Goal: Transaction & Acquisition: Purchase product/service

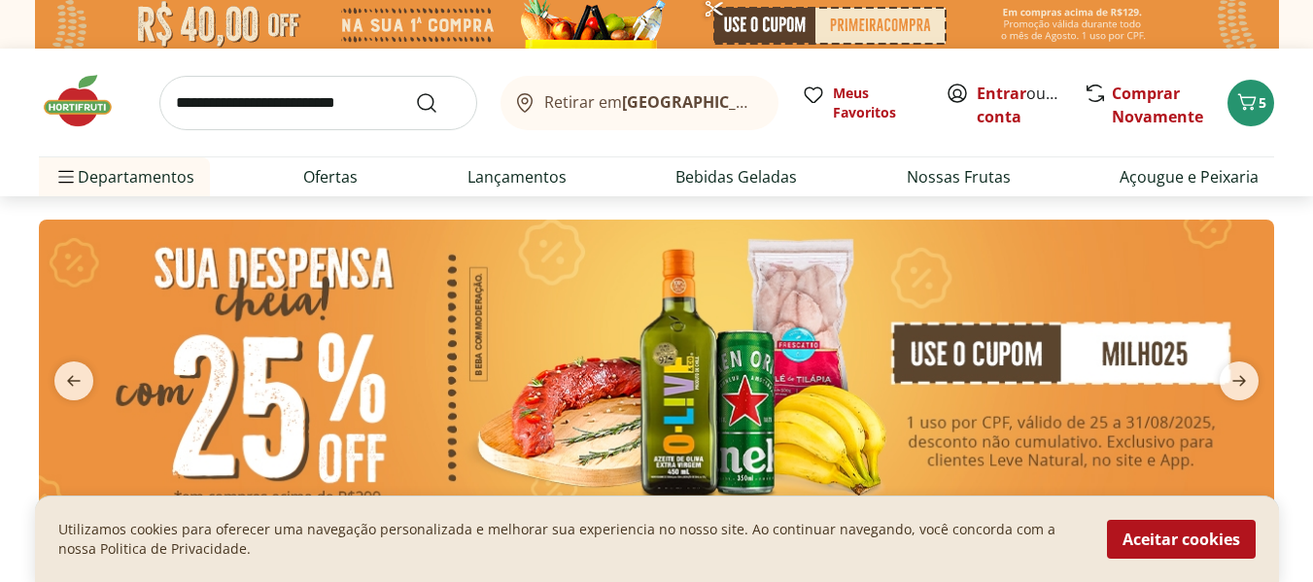
click at [580, 100] on span "Retirar em Rio de Janeiro/RJ" at bounding box center [651, 101] width 215 height 17
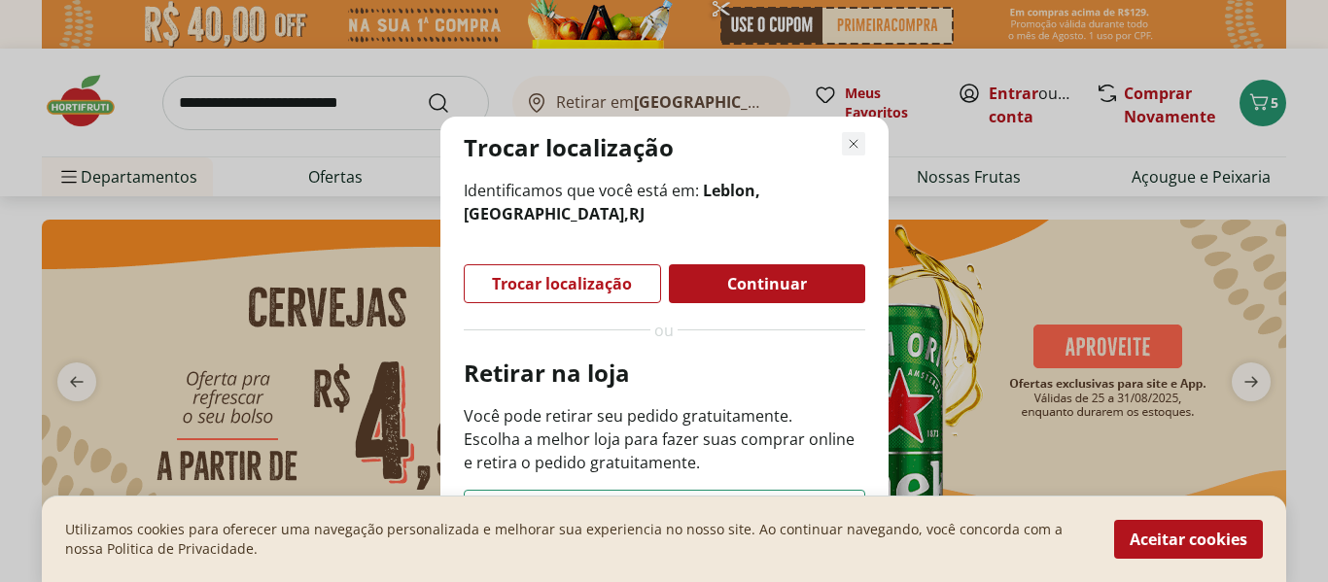
click at [854, 139] on icon "Fechar modal de regionalização" at bounding box center [853, 143] width 23 height 23
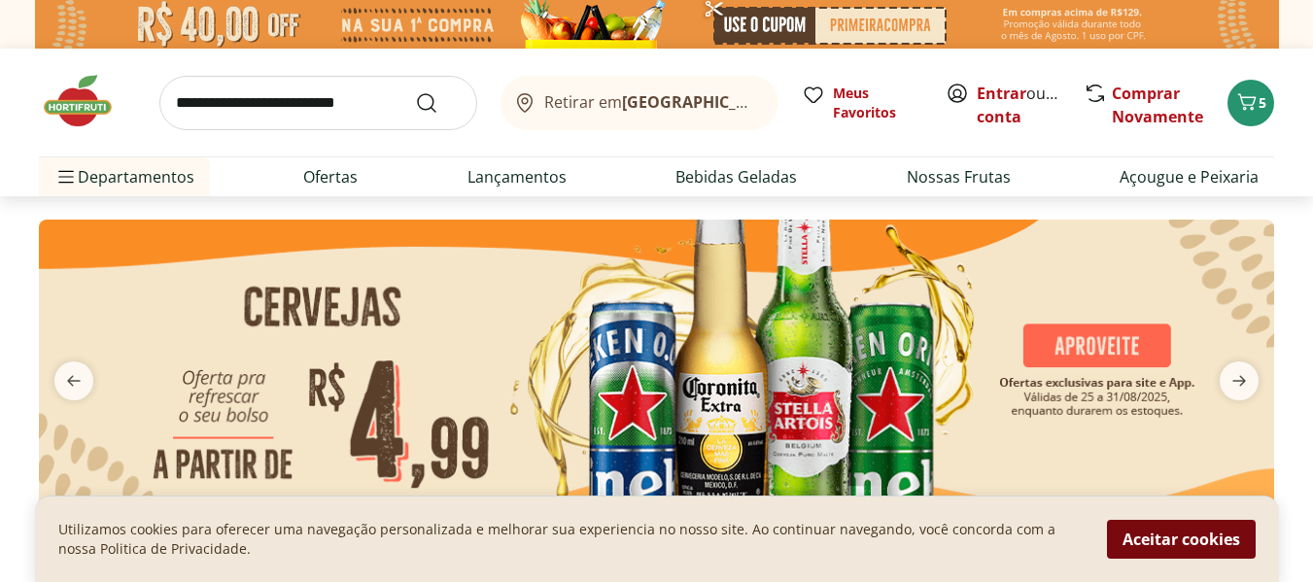
click at [1172, 538] on button "Aceitar cookies" at bounding box center [1181, 539] width 149 height 39
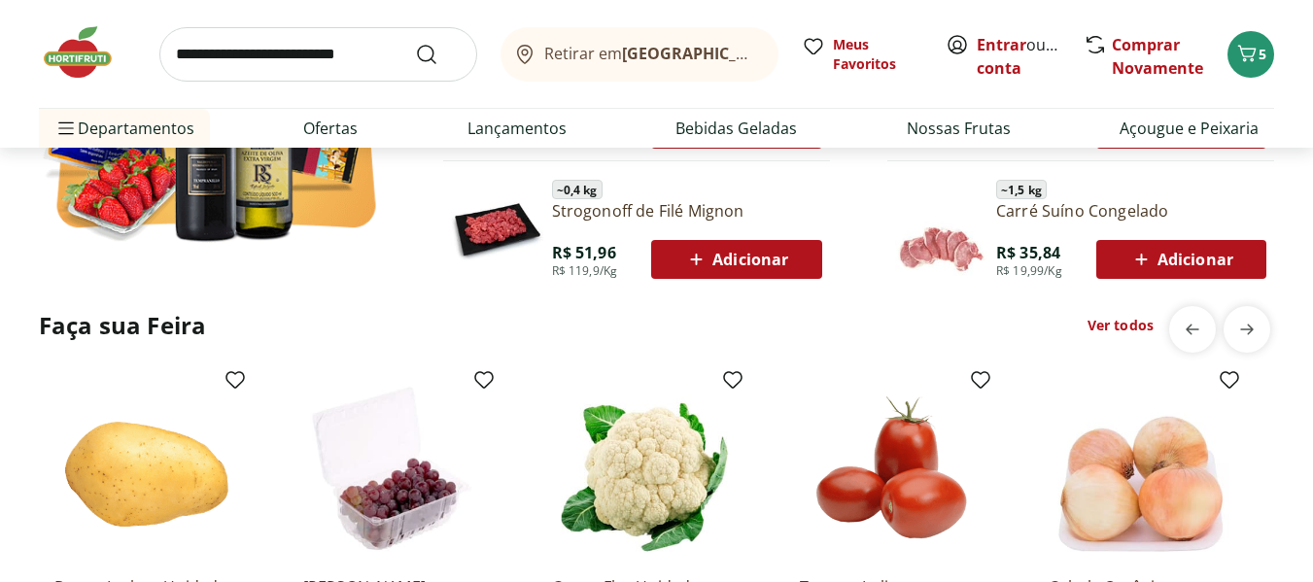
scroll to position [1329, 0]
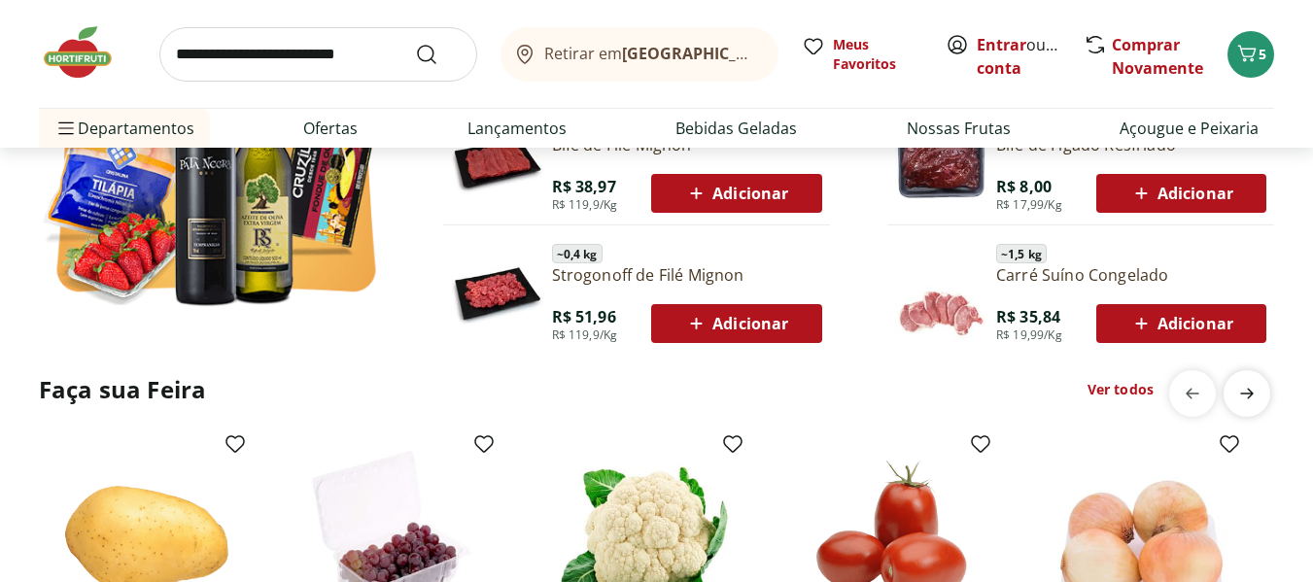
click at [1243, 396] on icon "next" at bounding box center [1247, 393] width 23 height 23
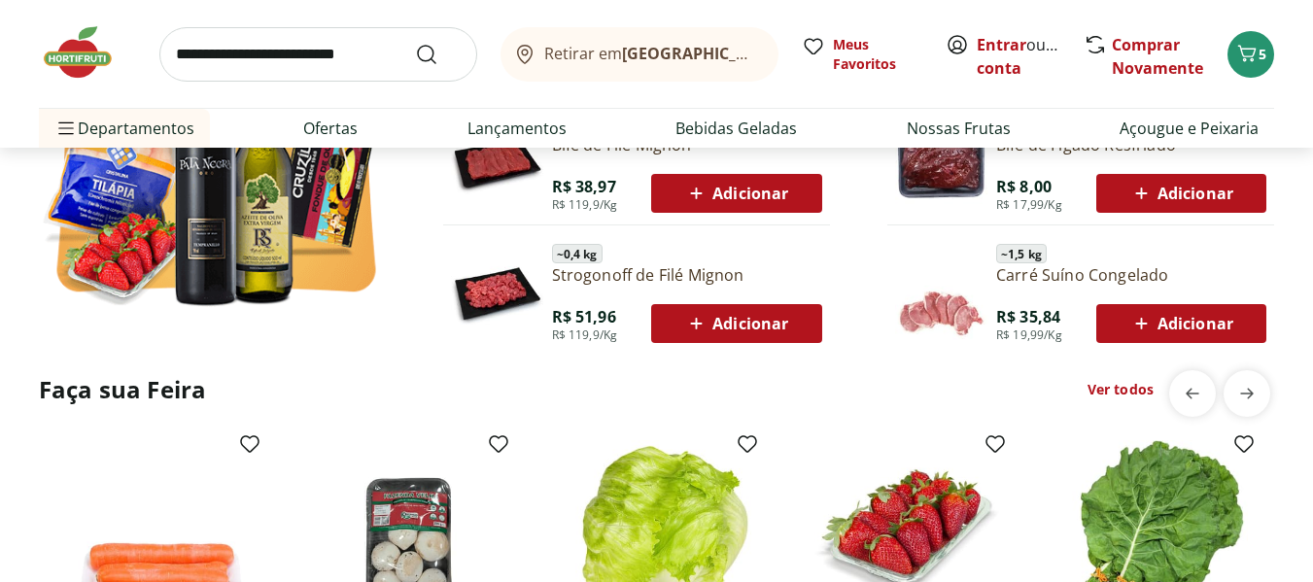
scroll to position [0, 1243]
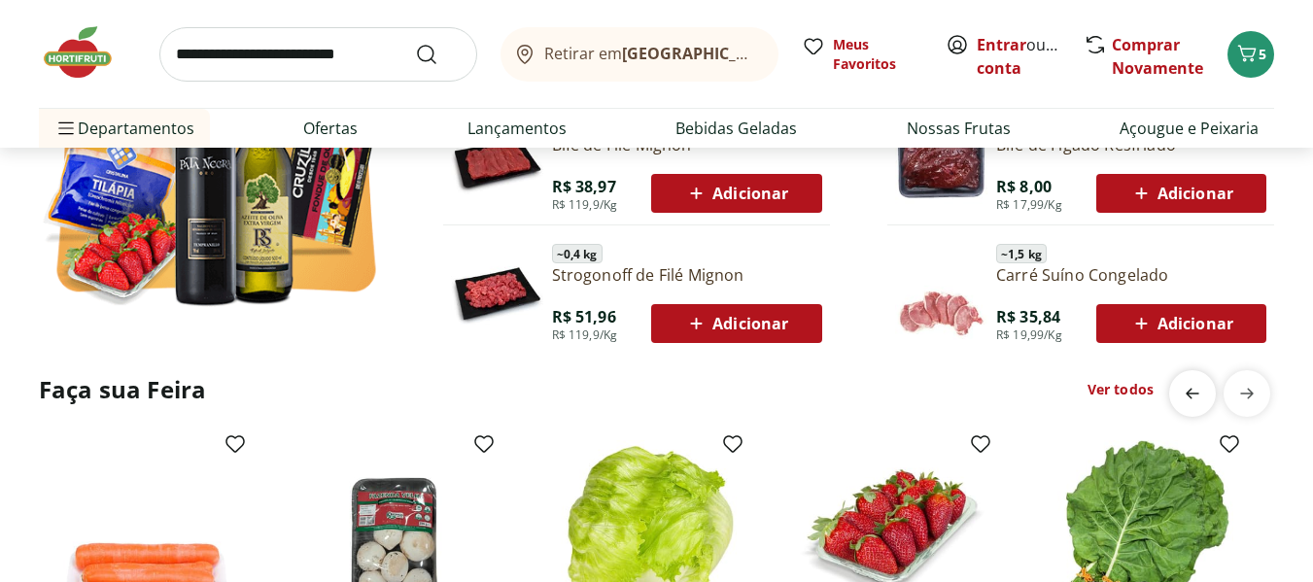
click at [1177, 395] on span "previous" at bounding box center [1192, 393] width 39 height 39
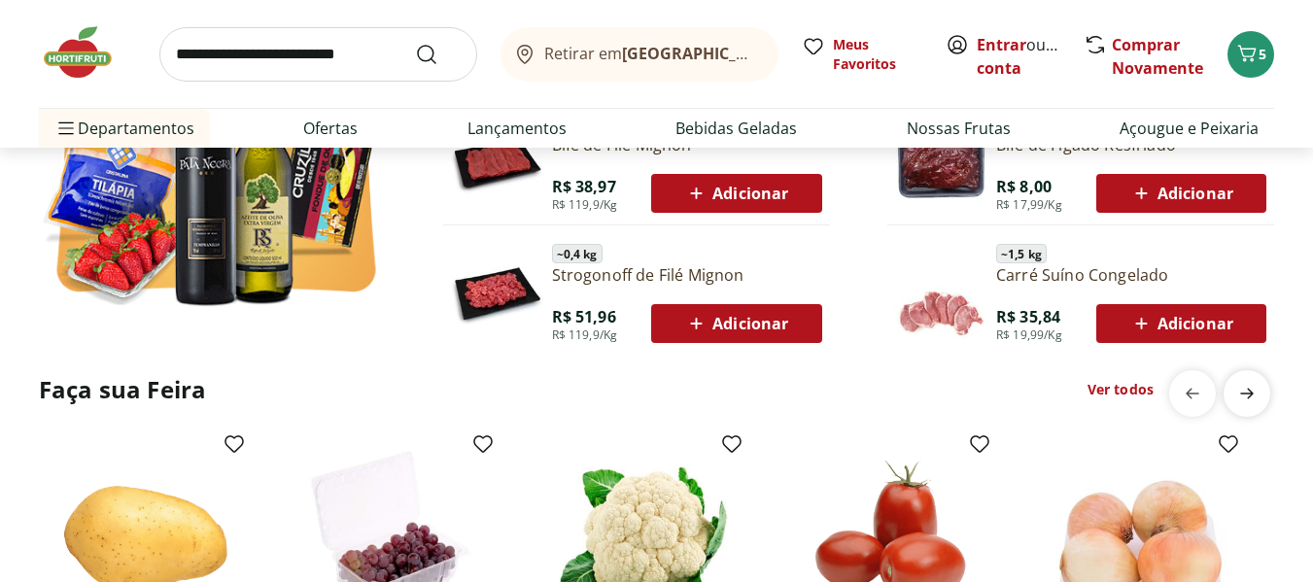
scroll to position [0, 0]
click at [1238, 395] on icon "next" at bounding box center [1247, 393] width 23 height 23
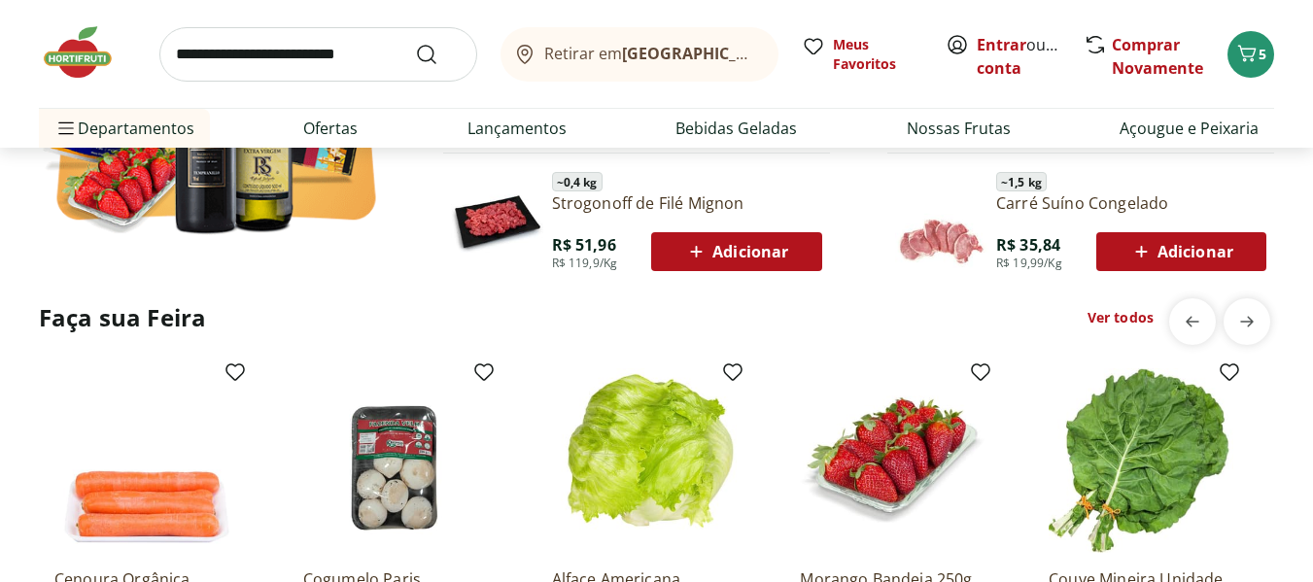
scroll to position [1490, 0]
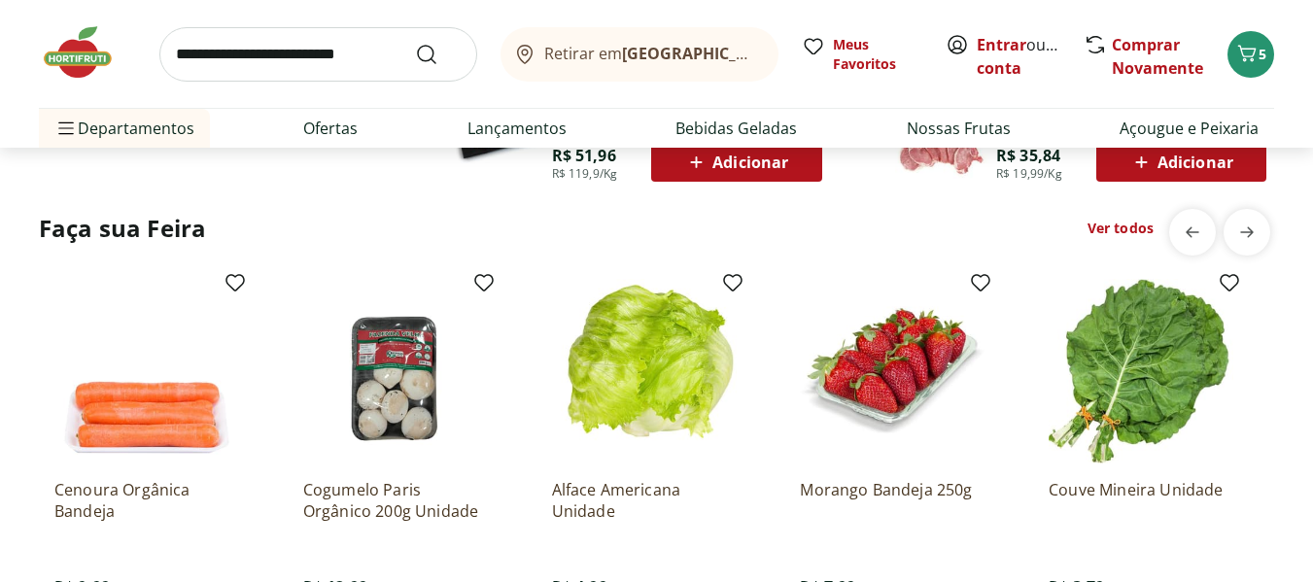
click at [412, 316] on img at bounding box center [395, 371] width 185 height 185
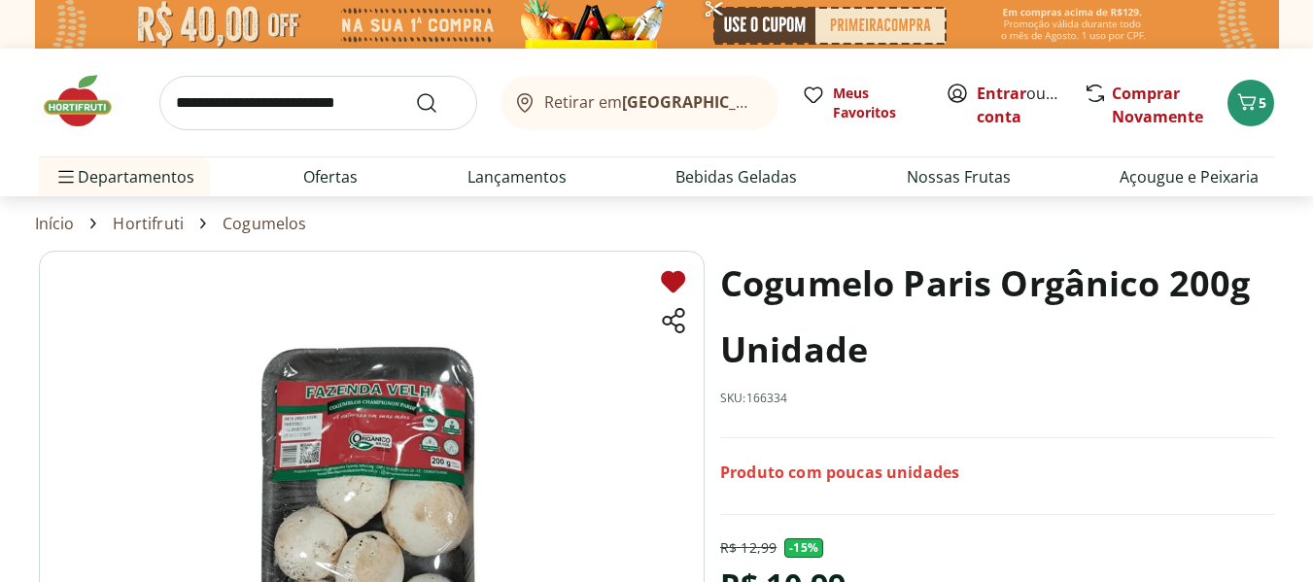
click at [665, 285] on icon at bounding box center [673, 281] width 24 height 21
click at [668, 281] on icon at bounding box center [673, 281] width 24 height 21
click at [860, 94] on span "Meus Favoritos" at bounding box center [877, 103] width 89 height 39
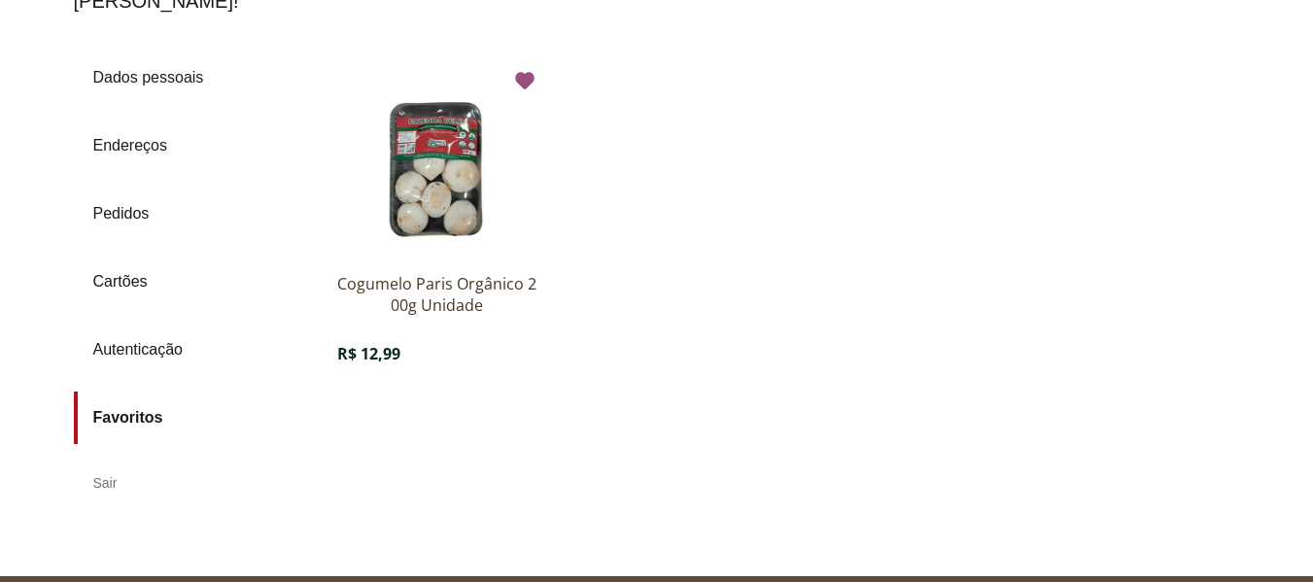
scroll to position [242, 0]
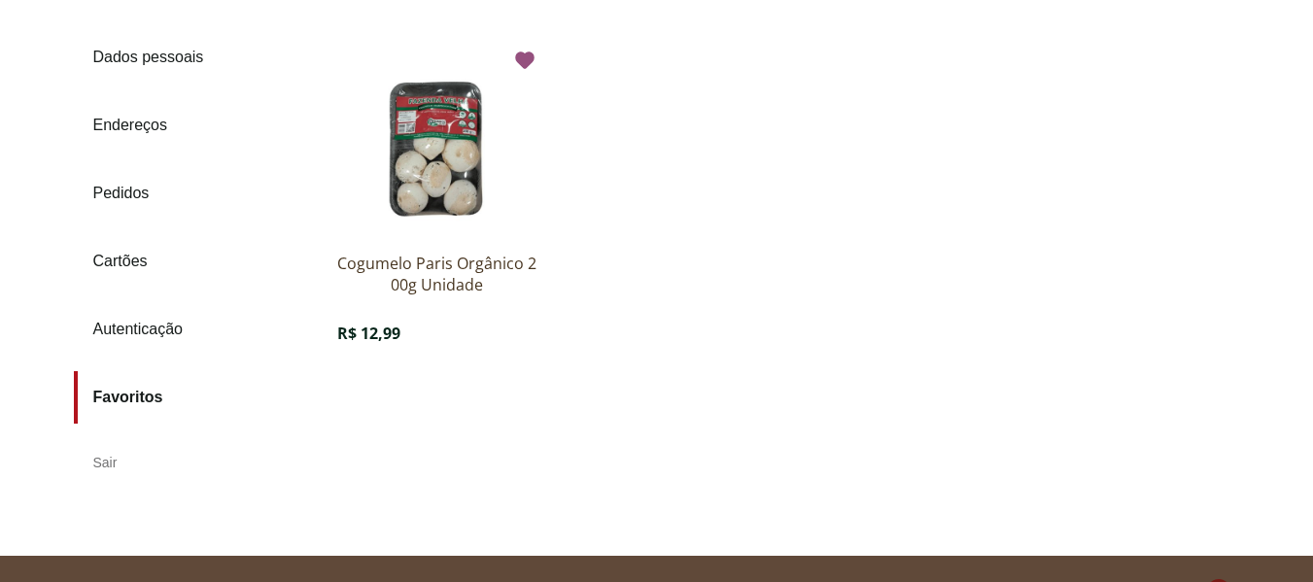
click at [101, 439] on div "Sair" at bounding box center [194, 462] width 240 height 47
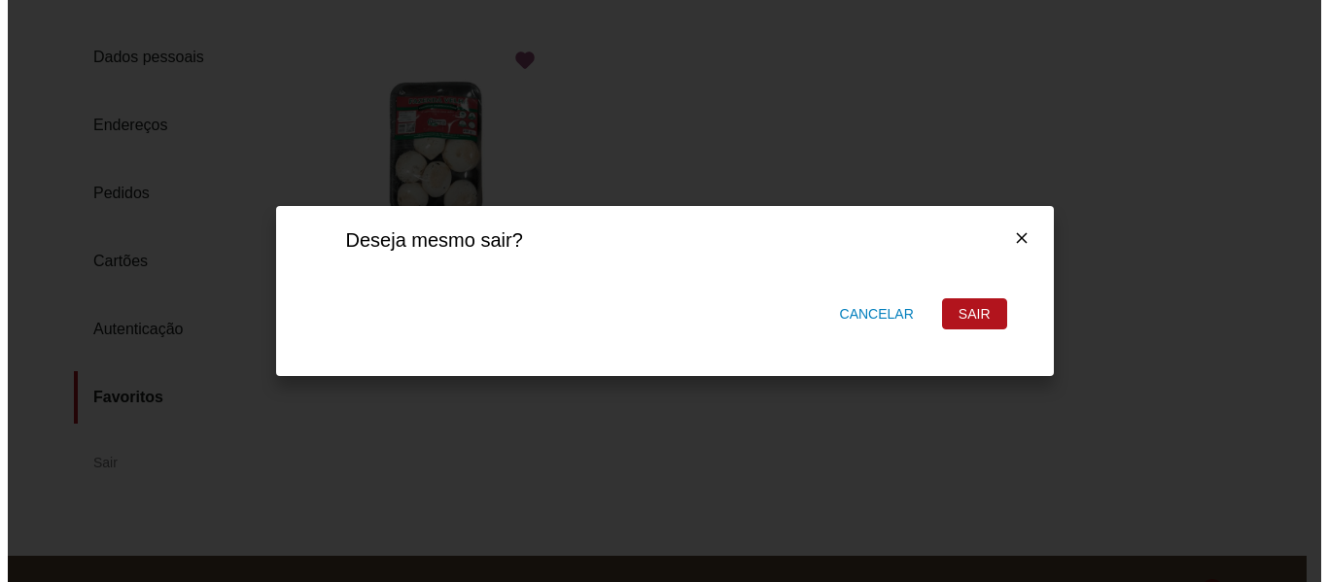
scroll to position [0, 0]
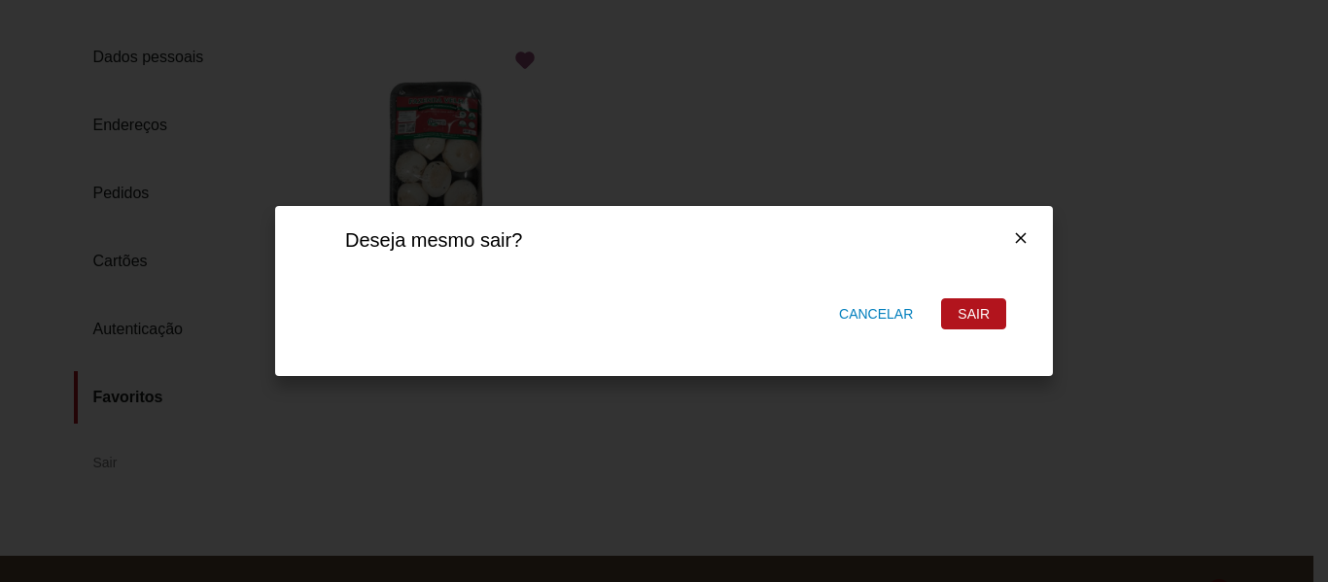
click at [999, 307] on div "Sair" at bounding box center [973, 313] width 63 height 29
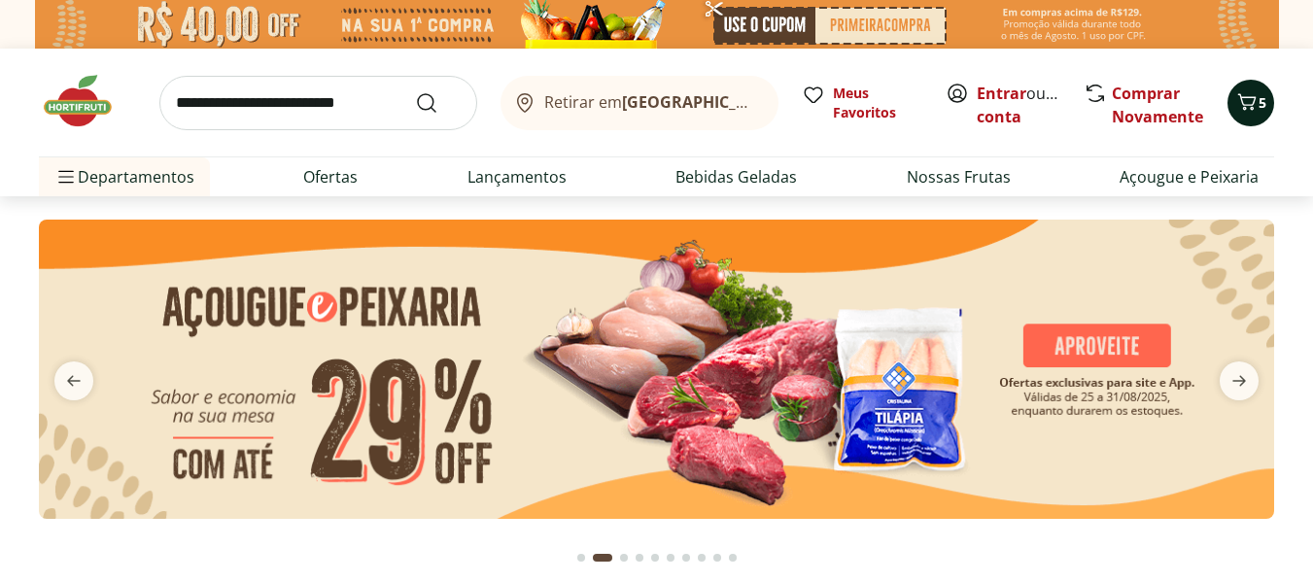
click at [1245, 101] on icon "Carrinho" at bounding box center [1247, 101] width 23 height 23
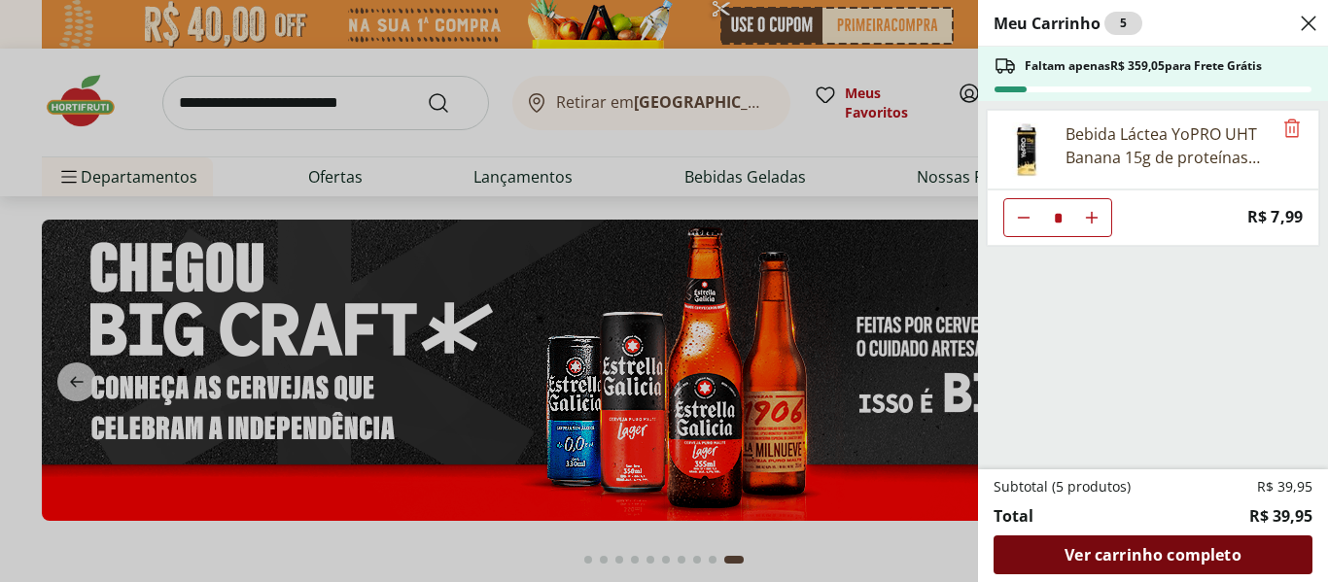
click at [1144, 550] on span "Ver carrinho completo" at bounding box center [1152, 555] width 176 height 16
